Goal: Browse casually

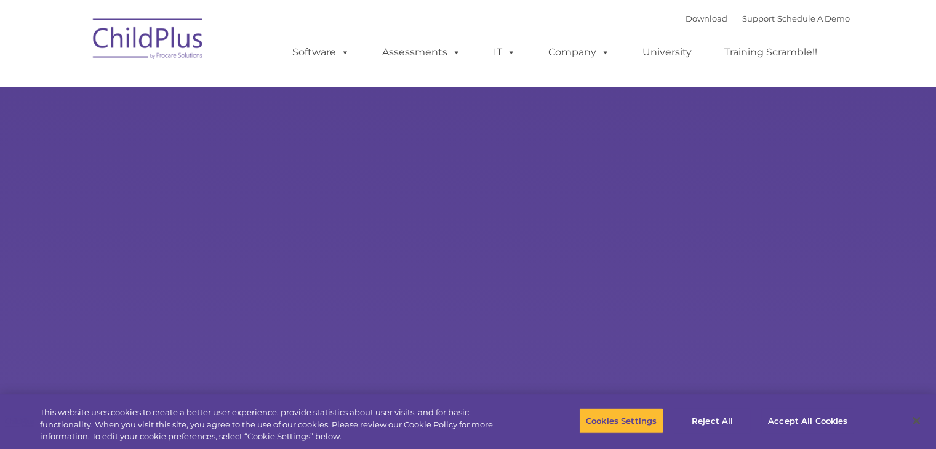
type input ""
select select "MEDIUM"
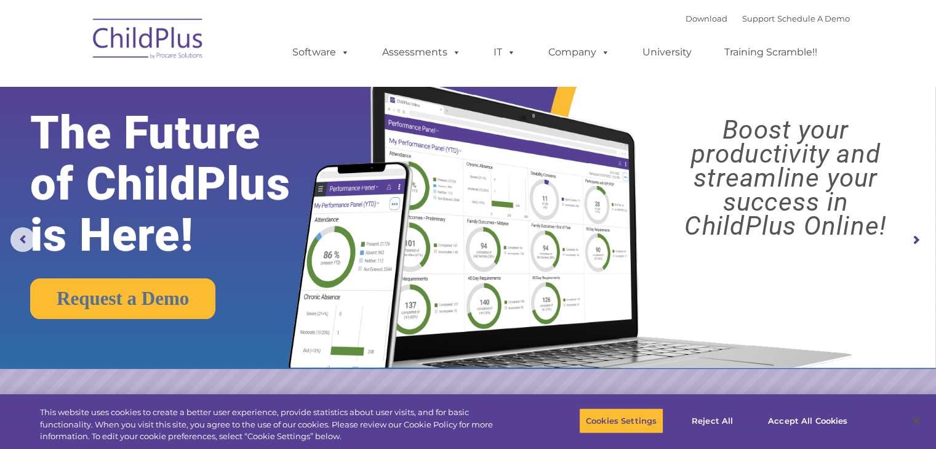
click at [154, 51] on img at bounding box center [148, 41] width 123 height 62
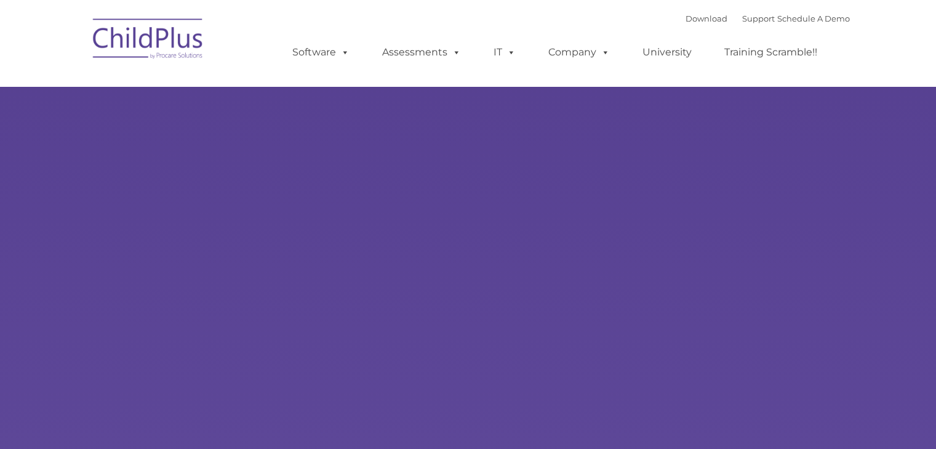
type input ""
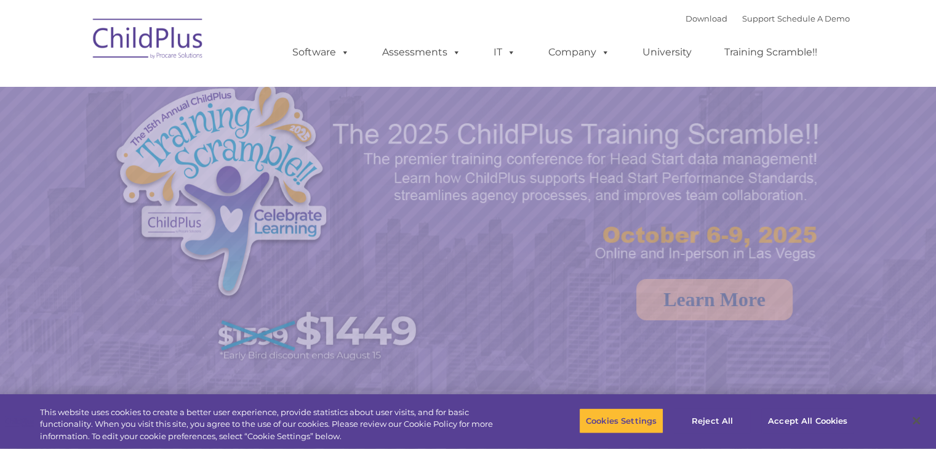
select select "MEDIUM"
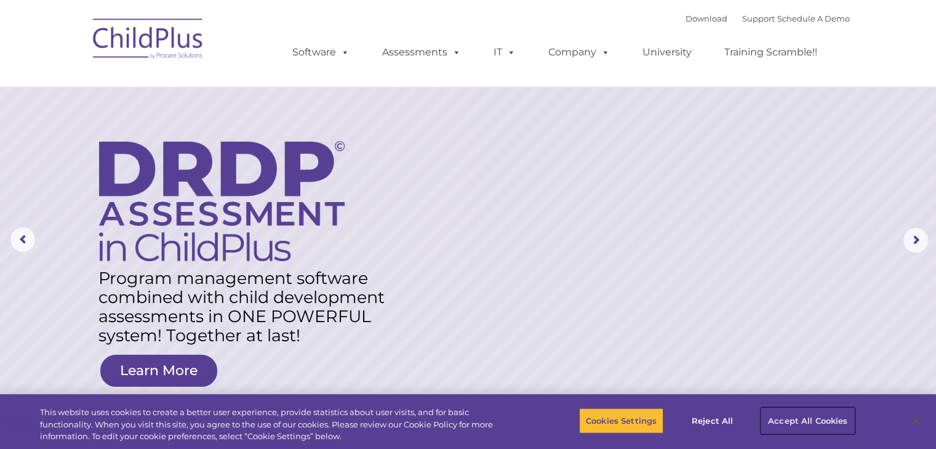
click at [811, 419] on button "Accept All Cookies" at bounding box center [807, 421] width 93 height 26
